Goal: Browse casually

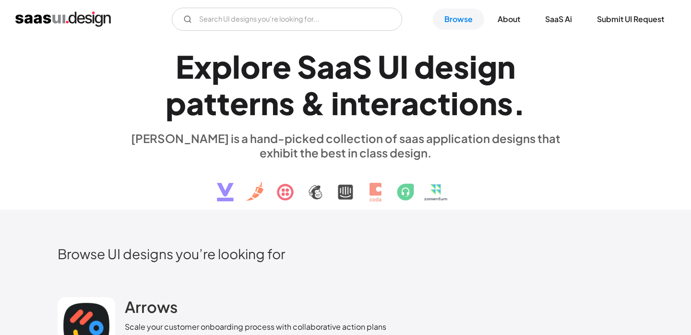
click at [222, 190] on img at bounding box center [345, 185] width 291 height 50
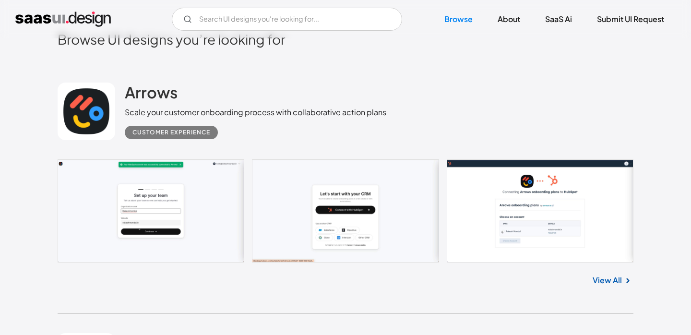
scroll to position [238, 0]
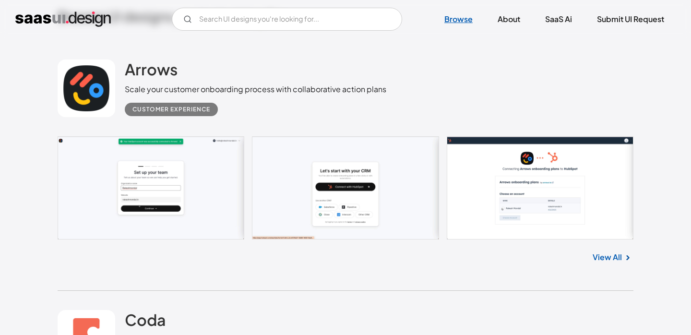
click at [455, 20] on link "Browse" at bounding box center [458, 19] width 51 height 21
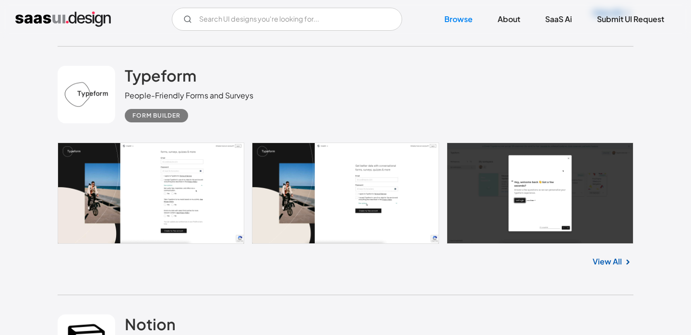
scroll to position [23610, 0]
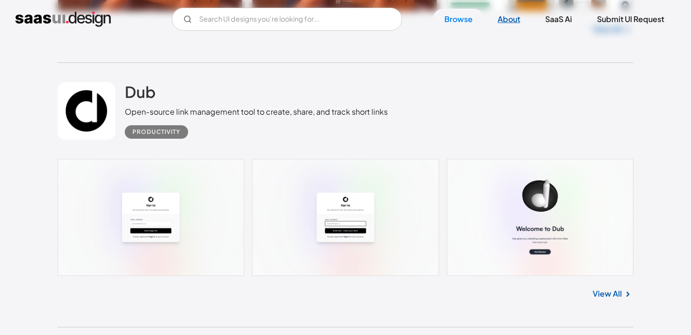
click at [507, 22] on link "About" at bounding box center [509, 19] width 46 height 21
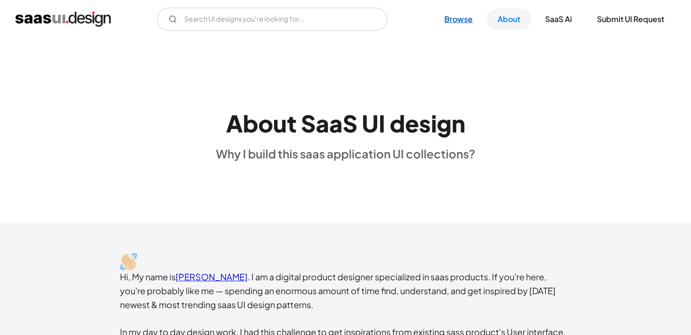
click at [457, 22] on link "Browse" at bounding box center [458, 19] width 51 height 21
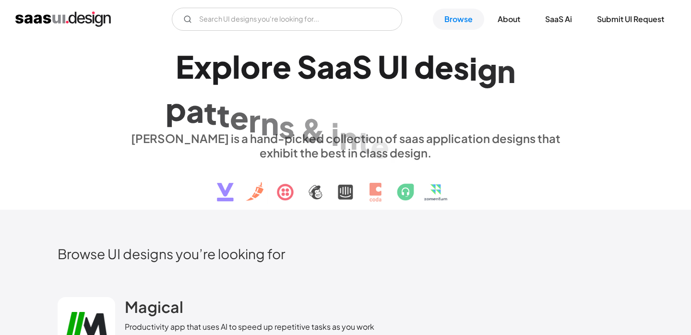
click at [338, 190] on img at bounding box center [345, 185] width 291 height 50
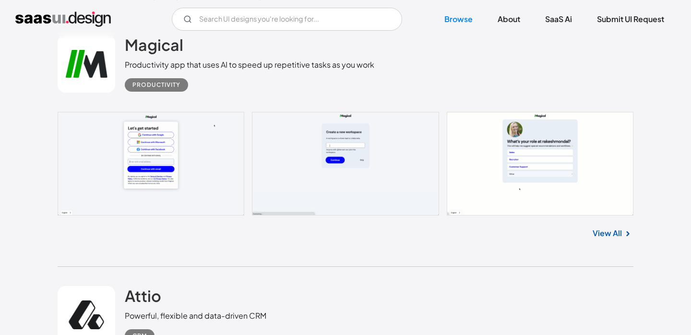
scroll to position [235, 0]
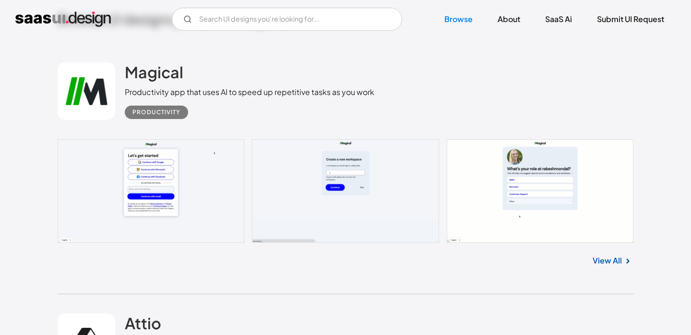
click at [608, 264] on link "View All" at bounding box center [607, 261] width 29 height 12
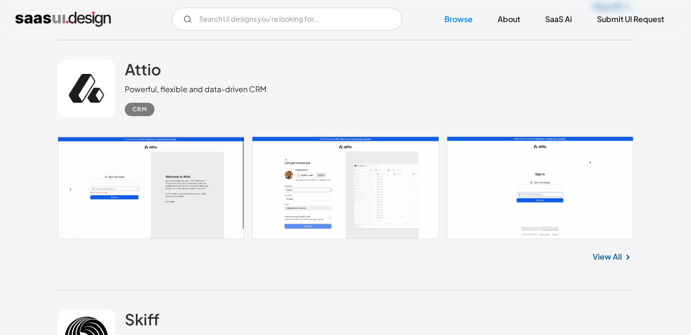
scroll to position [499, 0]
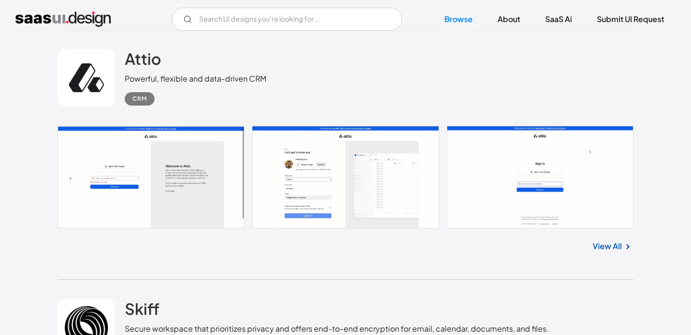
click at [214, 167] on link at bounding box center [346, 177] width 576 height 103
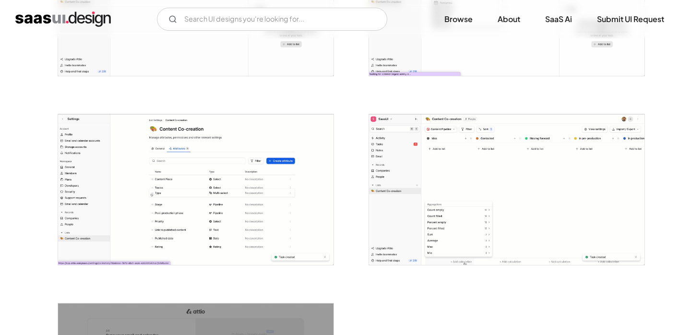
scroll to position [2183, 0]
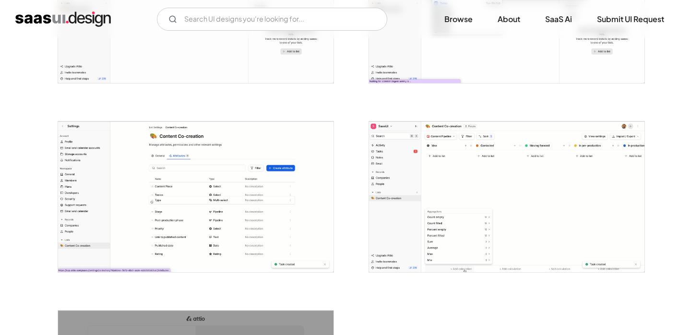
click at [191, 175] on img "open lightbox" at bounding box center [195, 196] width 275 height 151
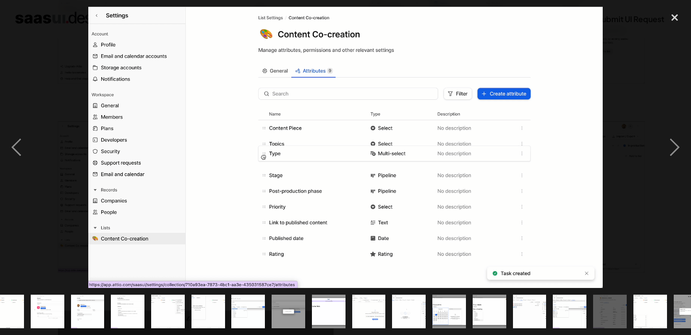
scroll to position [0, 320]
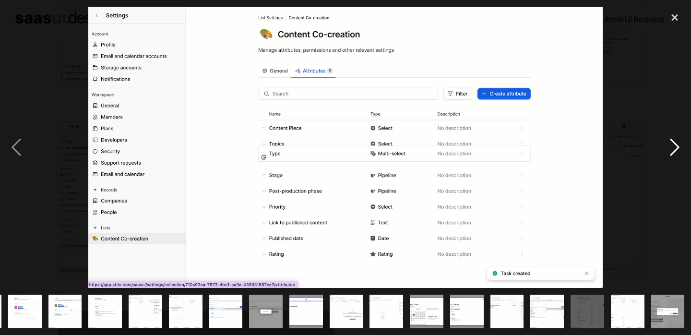
click at [673, 146] on div "next image" at bounding box center [674, 147] width 33 height 281
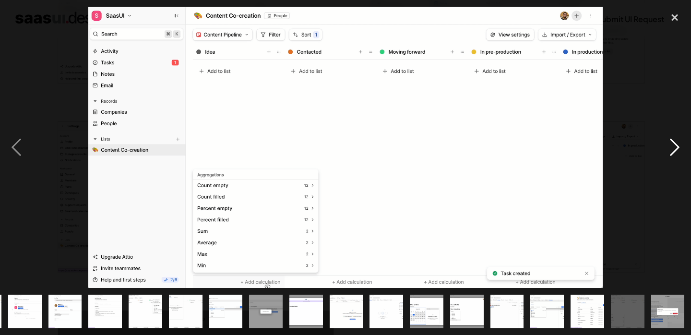
click at [673, 146] on div "next image" at bounding box center [674, 147] width 33 height 281
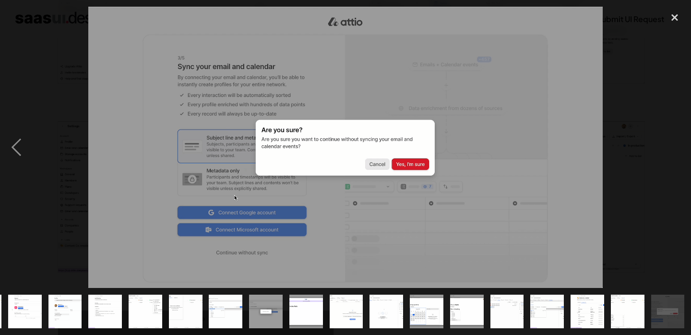
click at [673, 146] on div "next image" at bounding box center [674, 147] width 33 height 281
click at [410, 165] on img at bounding box center [345, 147] width 514 height 281
click at [16, 147] on div "previous image" at bounding box center [16, 147] width 33 height 281
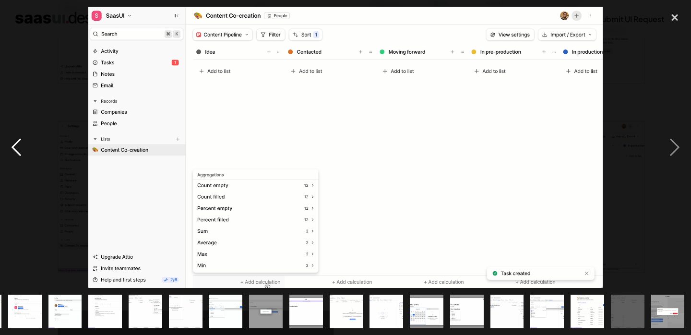
click at [16, 147] on div "previous image" at bounding box center [16, 147] width 33 height 281
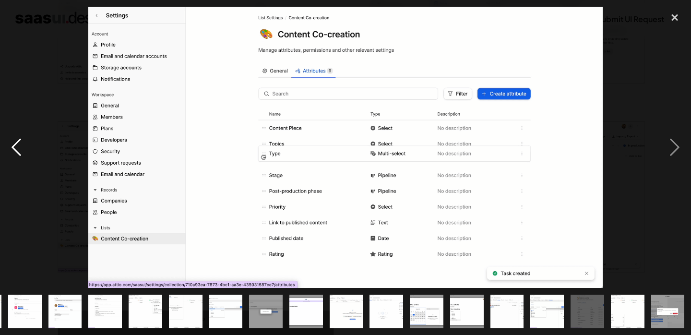
click at [16, 147] on div "previous image" at bounding box center [16, 147] width 33 height 281
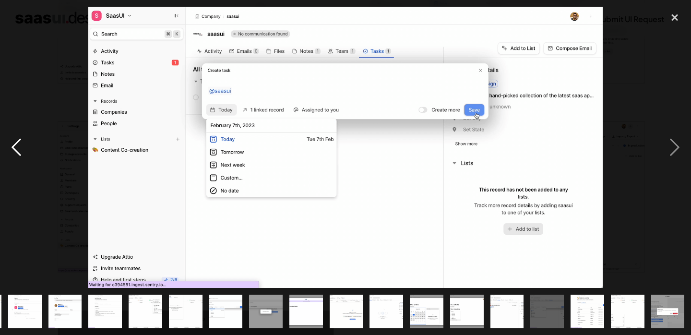
click at [16, 147] on div "previous image" at bounding box center [16, 147] width 33 height 281
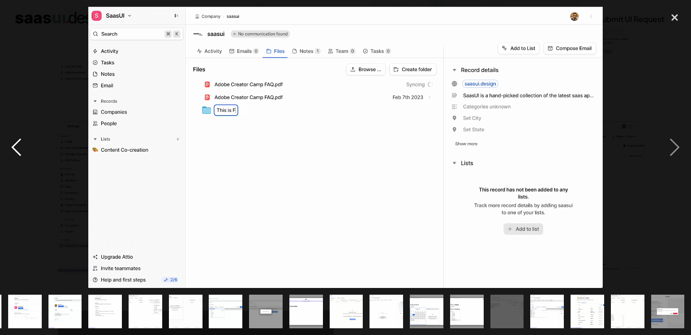
click at [16, 147] on div "previous image" at bounding box center [16, 147] width 33 height 281
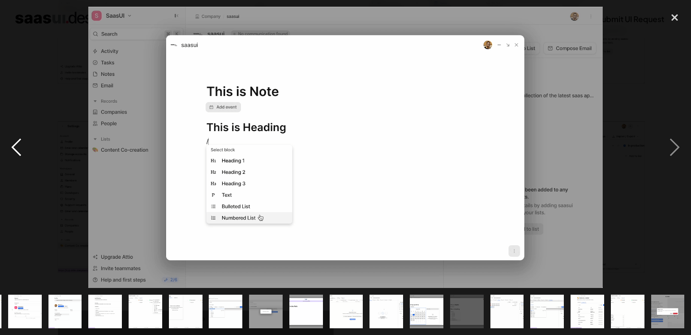
click at [16, 147] on div "previous image" at bounding box center [16, 147] width 33 height 281
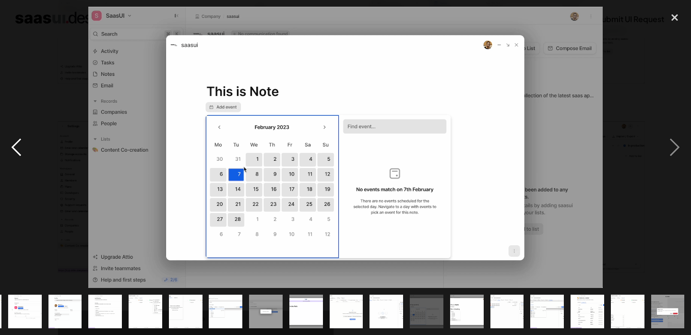
click at [16, 147] on div "previous image" at bounding box center [16, 147] width 33 height 281
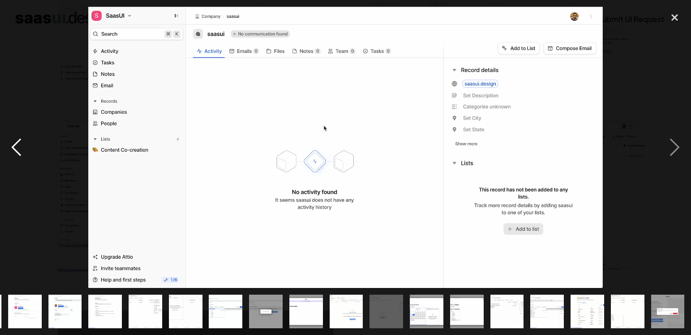
click at [16, 147] on div "previous image" at bounding box center [16, 147] width 33 height 281
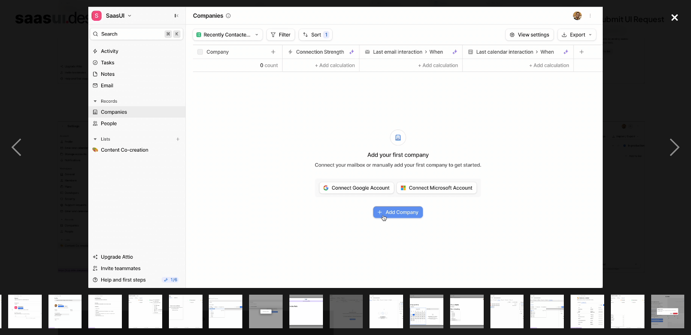
click at [676, 17] on div "close lightbox" at bounding box center [674, 17] width 33 height 21
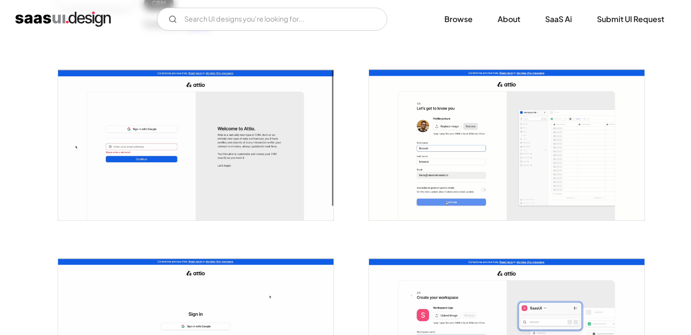
scroll to position [147, 0]
